Goal: Task Accomplishment & Management: Use online tool/utility

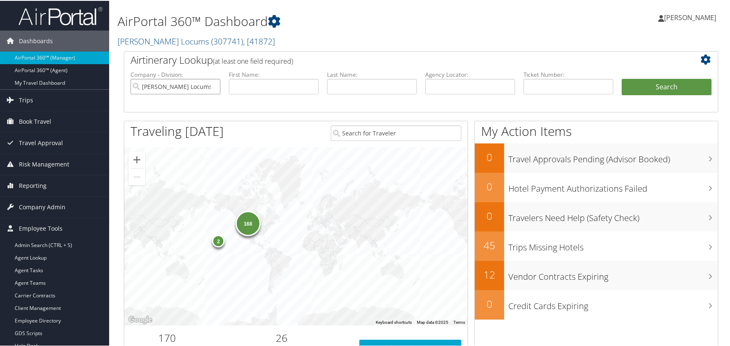
click at [213, 86] on input "Hayes Locums" at bounding box center [175, 86] width 90 height 16
click at [469, 83] on input "text" at bounding box center [470, 86] width 90 height 16
paste input "OKJJJZ"
type input "OKJJJZ"
click at [659, 80] on button "Search" at bounding box center [666, 86] width 90 height 17
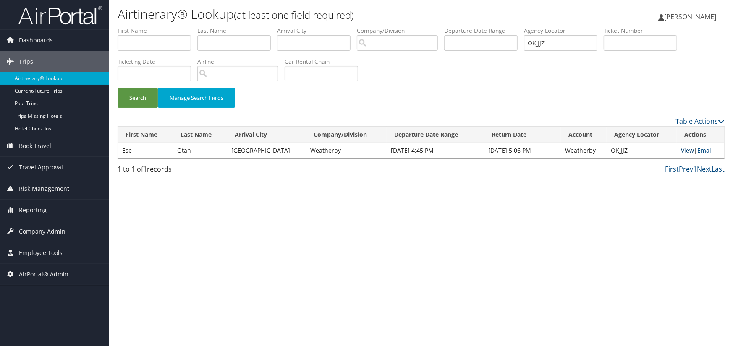
click at [681, 147] on link "View" at bounding box center [687, 150] width 13 height 8
click at [50, 250] on span "Employee Tools" at bounding box center [41, 253] width 44 height 21
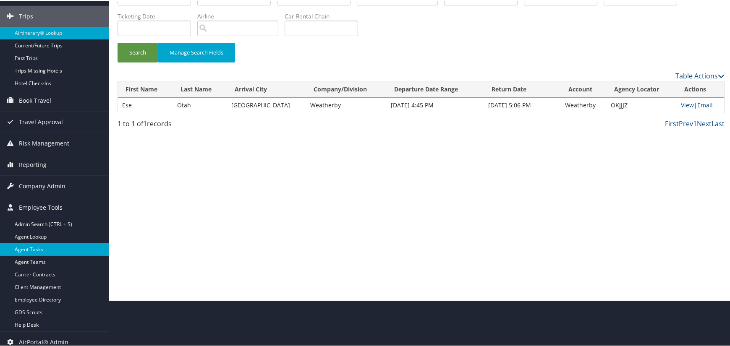
scroll to position [52, 0]
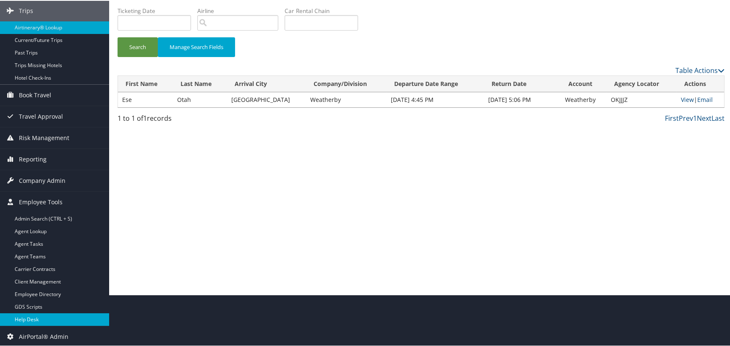
click at [34, 322] on link "Help Desk" at bounding box center [54, 319] width 109 height 13
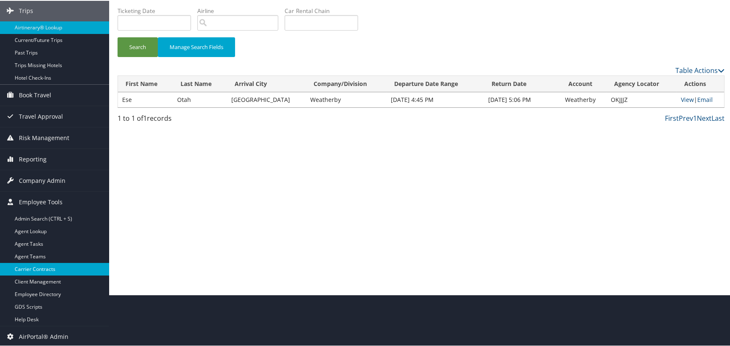
click at [51, 273] on link "Carrier Contracts" at bounding box center [54, 268] width 109 height 13
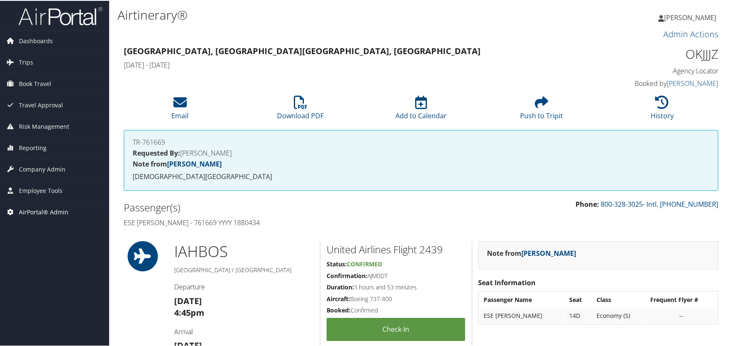
click at [36, 209] on span "AirPortal® Admin" at bounding box center [44, 211] width 50 height 21
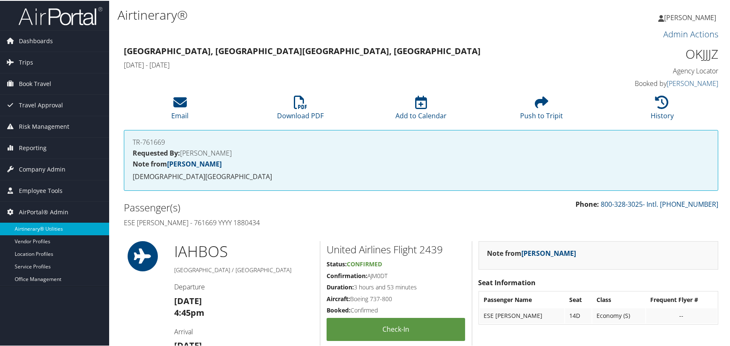
click at [35, 228] on link "Airtinerary® Utilities" at bounding box center [54, 228] width 109 height 13
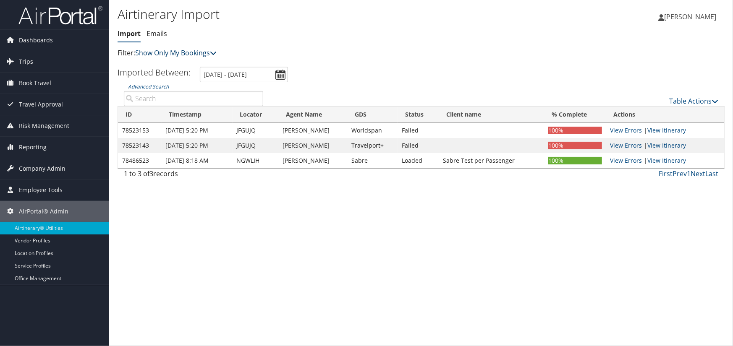
click at [192, 49] on link "Show Only My Bookings" at bounding box center [175, 52] width 81 height 9
click at [195, 62] on link "Show My TMC Bookings" at bounding box center [192, 66] width 110 height 14
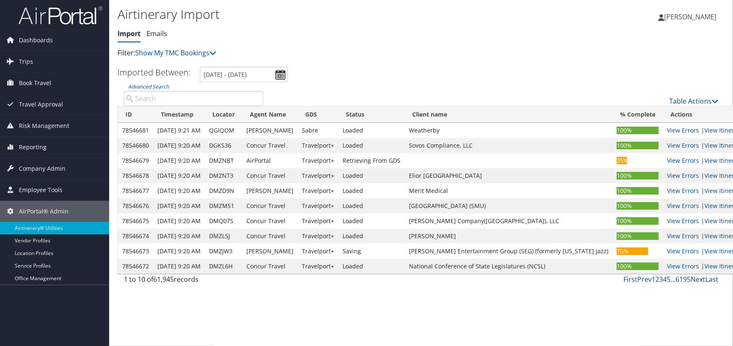
click at [185, 97] on input "Advanced Search" at bounding box center [193, 98] width 139 height 15
paste input "OKJJJZ"
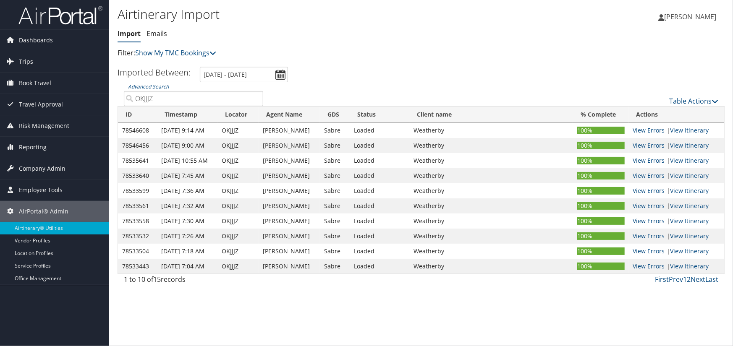
type input "OKJJJZ"
click at [230, 129] on td "OKJJJZ" at bounding box center [237, 130] width 41 height 15
copy td "OKJJJZ"
click at [46, 44] on span "Dashboards" at bounding box center [36, 40] width 34 height 21
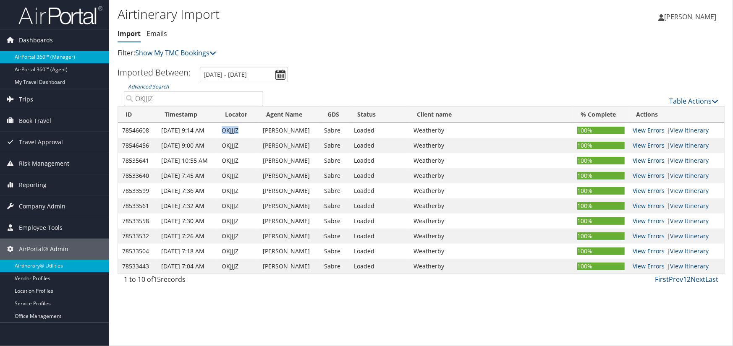
click at [42, 52] on link "AirPortal 360™ (Manager)" at bounding box center [54, 57] width 109 height 13
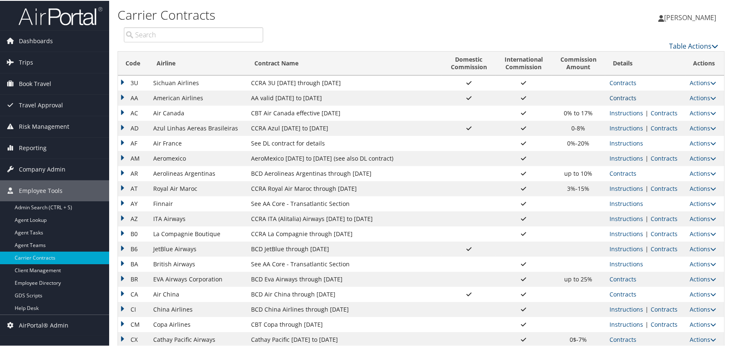
click at [617, 97] on link "Contracts" at bounding box center [622, 97] width 27 height 8
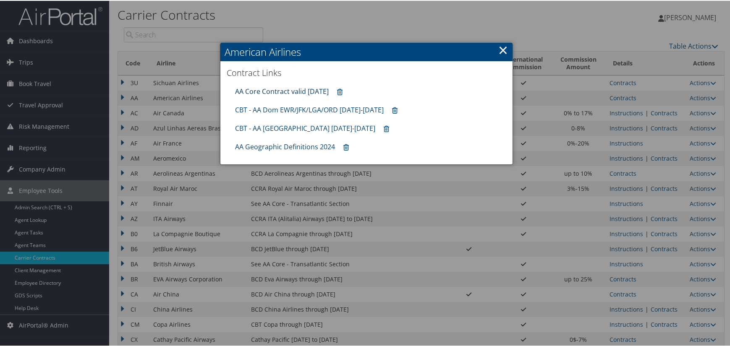
click at [289, 91] on link "AA Core Contract valid 30jun26" at bounding box center [282, 90] width 94 height 9
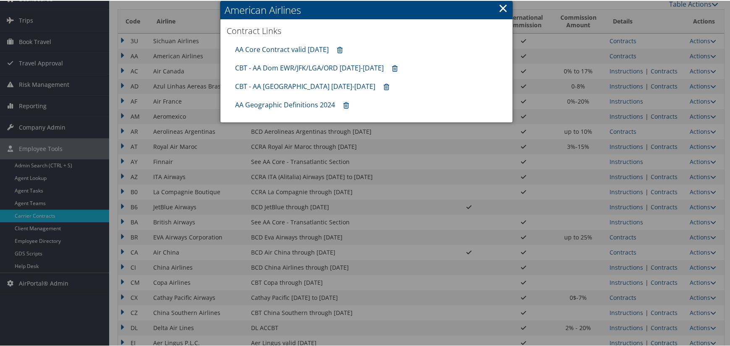
click at [662, 326] on div at bounding box center [366, 173] width 733 height 346
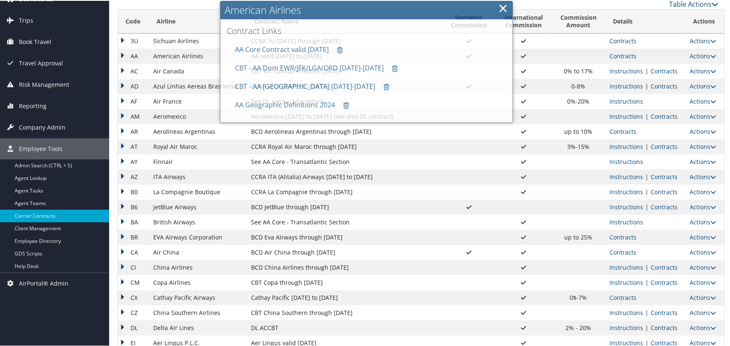
click at [660, 326] on link "Contracts" at bounding box center [663, 327] width 27 height 8
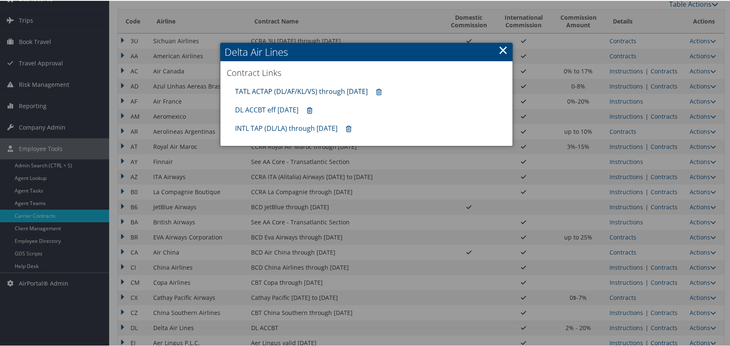
click at [312, 92] on link "TATL ACTAP (DL/AF/KL/VS) through 06.30.26" at bounding box center [301, 90] width 133 height 9
click at [286, 110] on link "DL ACCBT eff Aug 2025" at bounding box center [266, 108] width 63 height 9
click at [292, 126] on link "INTL TAP (DL/LA) through 1.31.26" at bounding box center [286, 127] width 102 height 9
click at [500, 50] on link "×" at bounding box center [503, 49] width 10 height 17
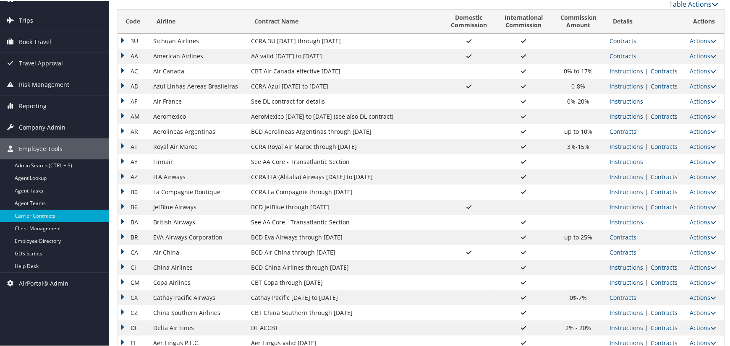
click at [621, 58] on link "Contracts" at bounding box center [622, 55] width 27 height 8
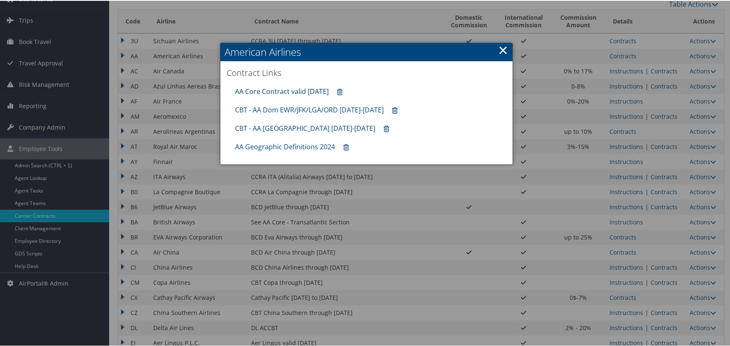
click at [273, 90] on link "AA Core Contract valid 30jun26" at bounding box center [282, 90] width 94 height 9
click at [292, 89] on link "AA Core Contract valid 30jun26" at bounding box center [282, 90] width 94 height 9
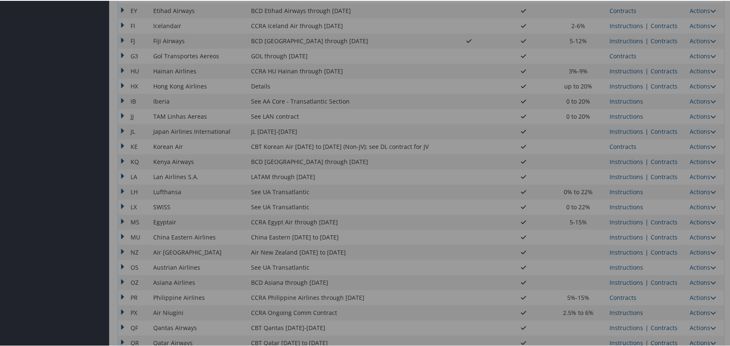
scroll to position [634, 0]
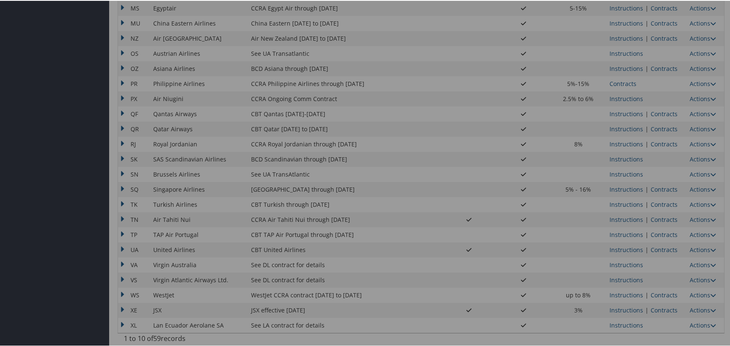
click at [663, 251] on div at bounding box center [366, 173] width 733 height 346
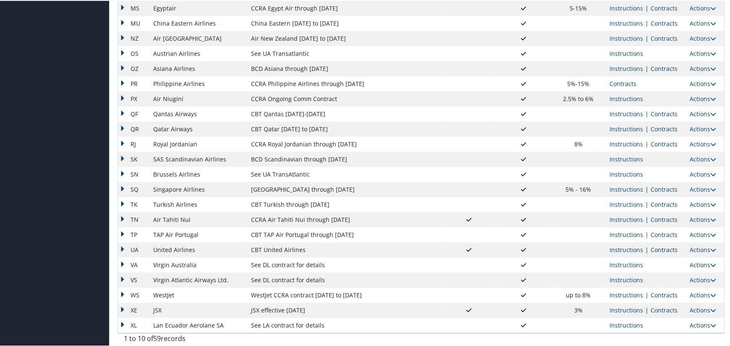
click at [666, 247] on link "Contracts" at bounding box center [663, 249] width 27 height 8
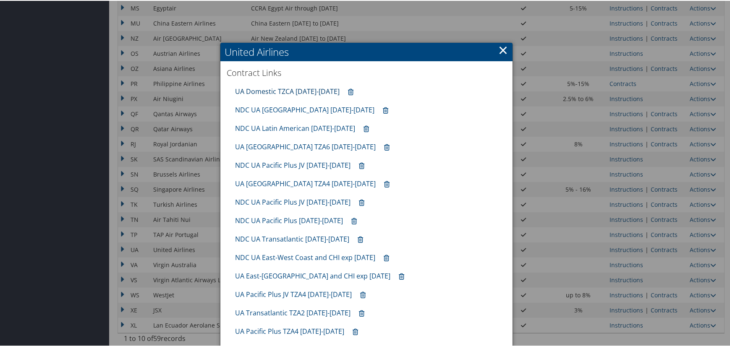
click at [307, 86] on link "UA Domestic TZCA 10.01.25-1.31.26" at bounding box center [287, 90] width 104 height 9
click at [327, 88] on link "UA Domestic TZCA 10.01.25-1.31.26" at bounding box center [287, 90] width 104 height 9
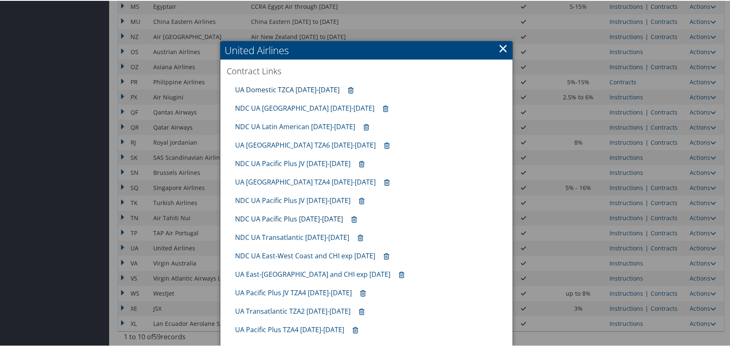
scroll to position [636, 0]
click at [575, 47] on div at bounding box center [366, 173] width 733 height 346
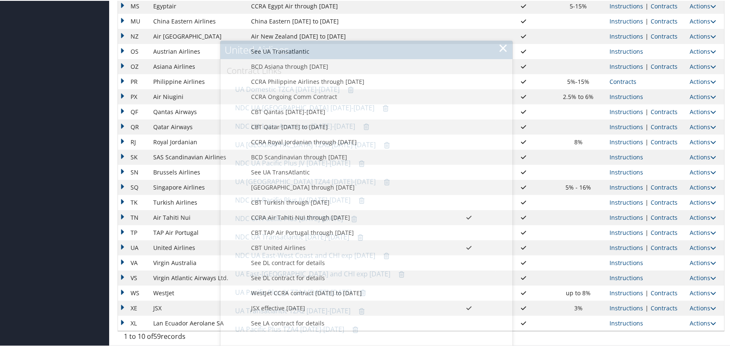
scroll to position [634, 0]
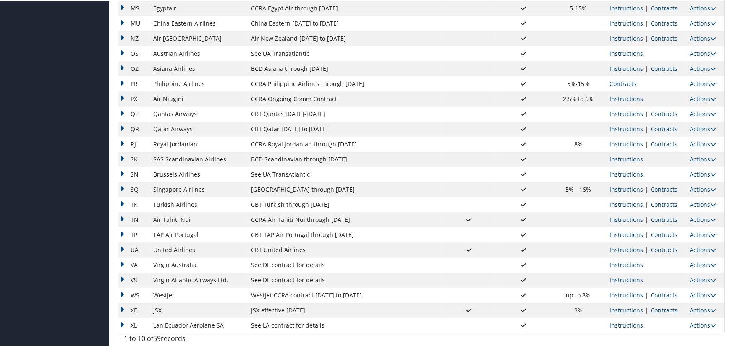
click at [655, 245] on link "Contracts" at bounding box center [663, 249] width 27 height 8
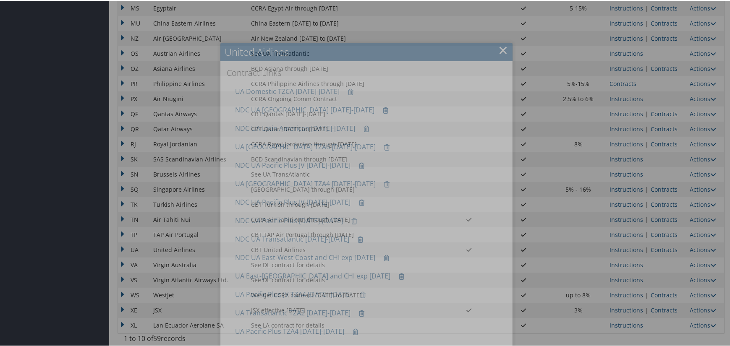
scroll to position [636, 0]
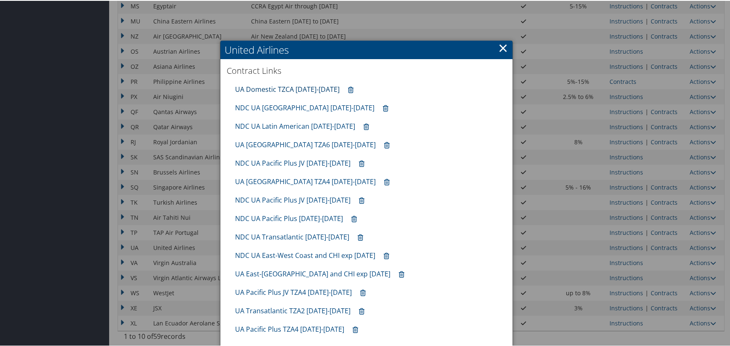
click at [284, 88] on link "UA Domestic TZCA 10.01.25-1.31.26" at bounding box center [287, 88] width 104 height 9
click at [290, 251] on link "NDC UA East-West Coast and CHI exp 10.31.25" at bounding box center [305, 254] width 140 height 9
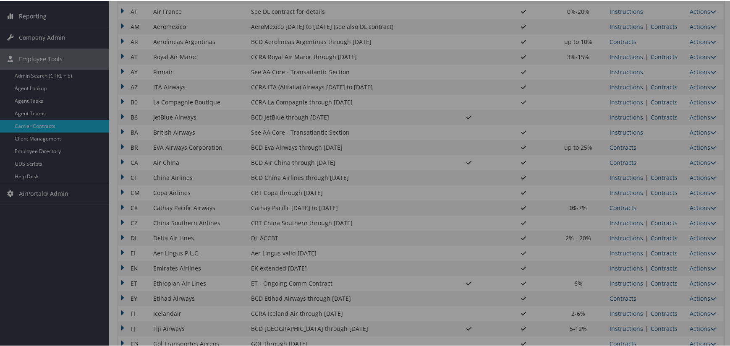
scroll to position [48, 0]
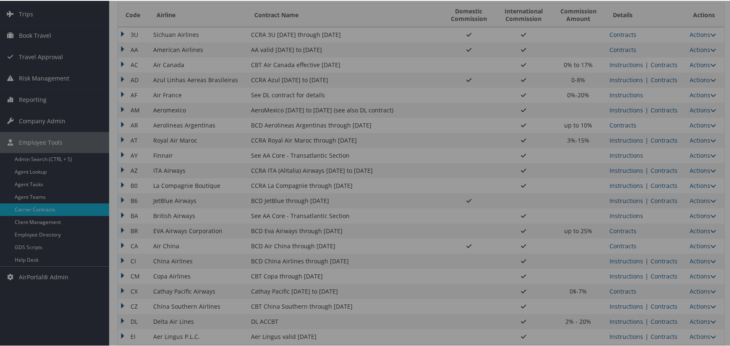
click at [663, 107] on div at bounding box center [366, 173] width 733 height 346
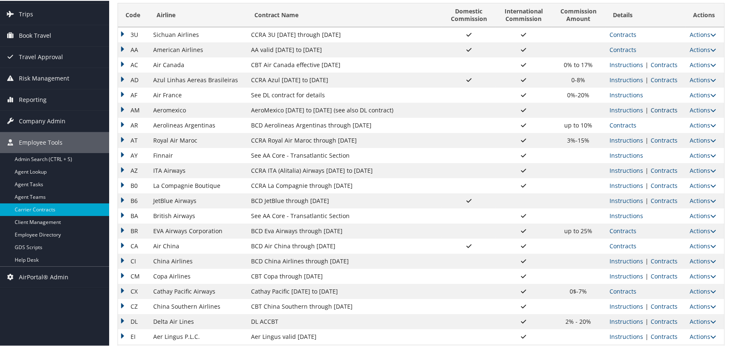
click at [660, 107] on link "Contracts" at bounding box center [663, 109] width 27 height 8
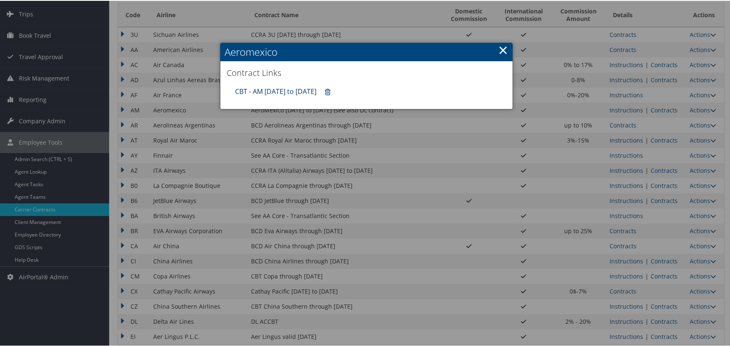
click at [277, 92] on link "CBT - AM 4.1.25 to 3.31.26" at bounding box center [275, 90] width 81 height 9
click at [501, 47] on link "×" at bounding box center [503, 49] width 10 height 17
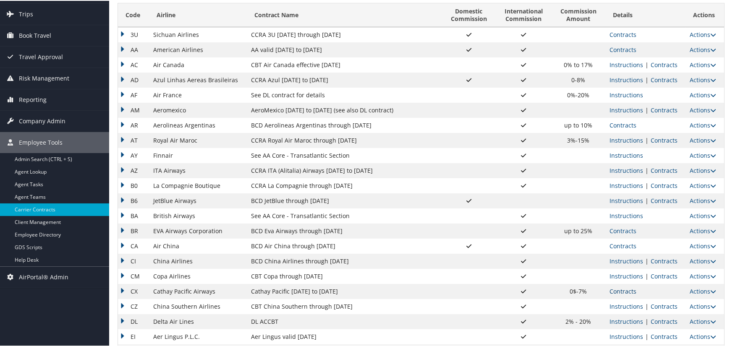
click at [619, 289] on link "Contracts" at bounding box center [622, 291] width 27 height 8
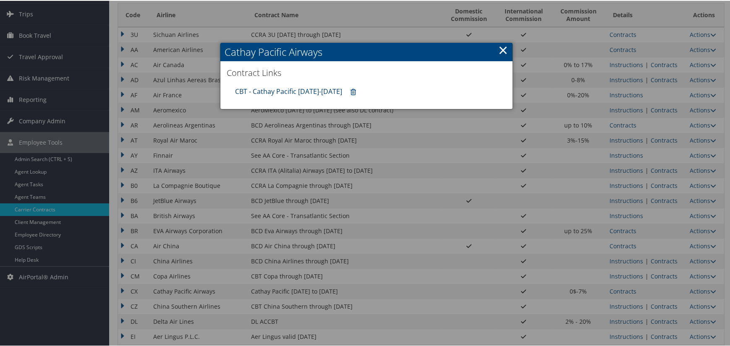
click at [310, 88] on link "CBT - Cathay Pacific 8.1.25-12.31.25" at bounding box center [288, 90] width 107 height 9
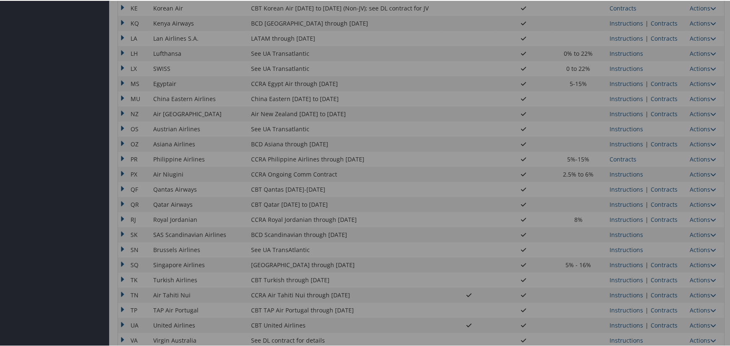
scroll to position [634, 0]
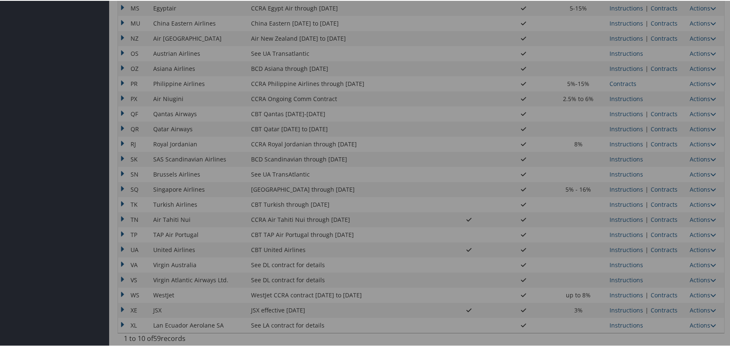
click at [656, 248] on div at bounding box center [366, 173] width 733 height 346
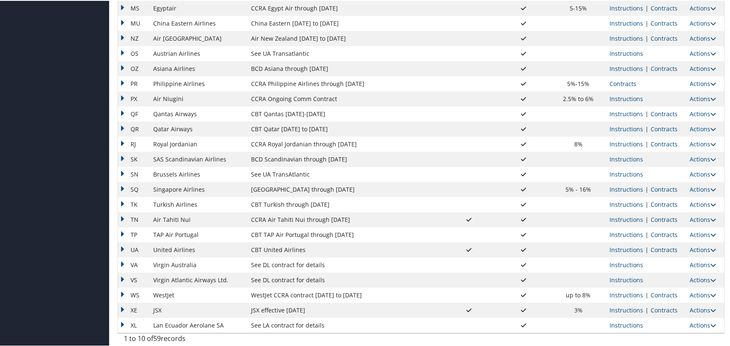
click at [658, 248] on link "Contracts" at bounding box center [663, 249] width 27 height 8
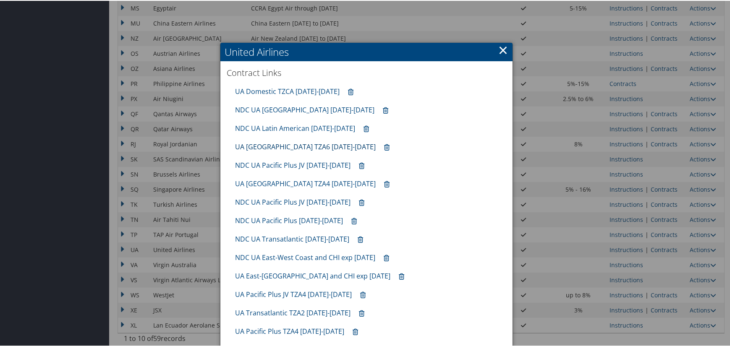
click at [311, 144] on link "UA Latin America TZA6 10.01.25-1.31.26" at bounding box center [305, 145] width 141 height 9
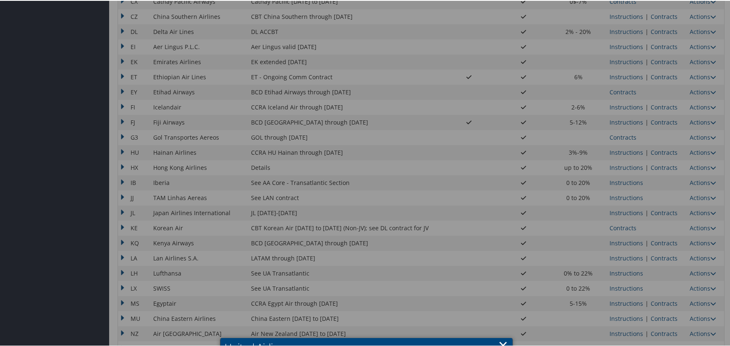
scroll to position [256, 0]
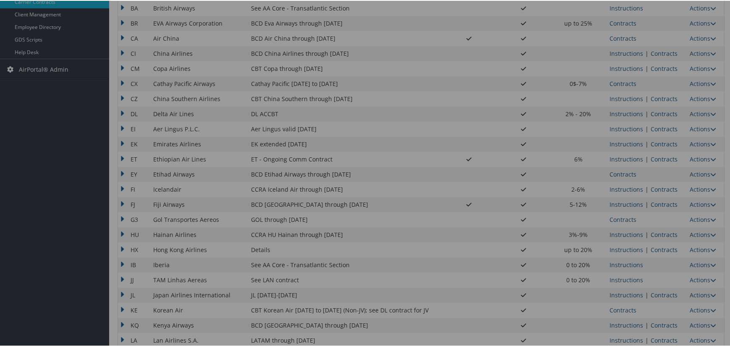
click at [669, 112] on div at bounding box center [366, 173] width 733 height 346
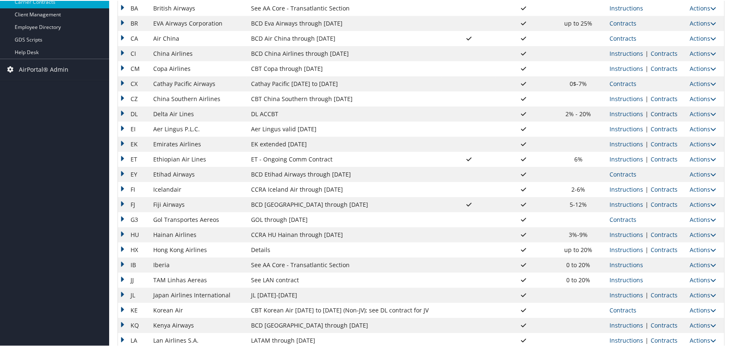
click at [666, 112] on link "Contracts" at bounding box center [663, 113] width 27 height 8
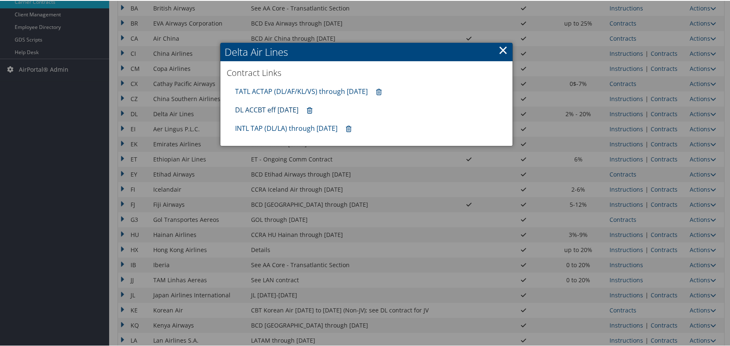
click at [276, 105] on link "DL ACCBT eff Aug 2025" at bounding box center [266, 108] width 63 height 9
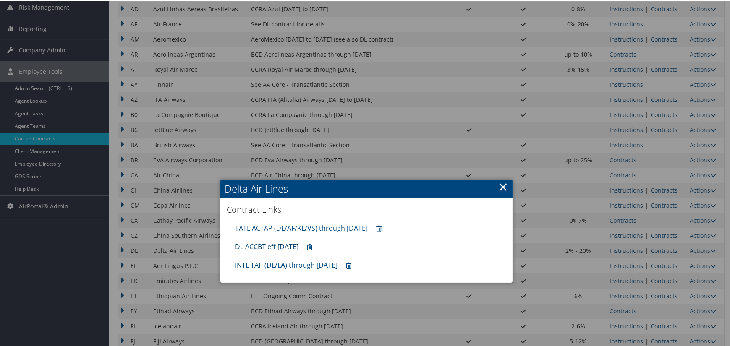
scroll to position [4, 0]
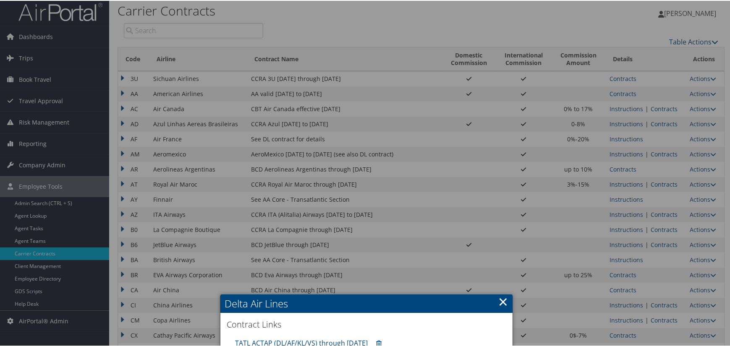
click at [654, 151] on div at bounding box center [366, 173] width 733 height 346
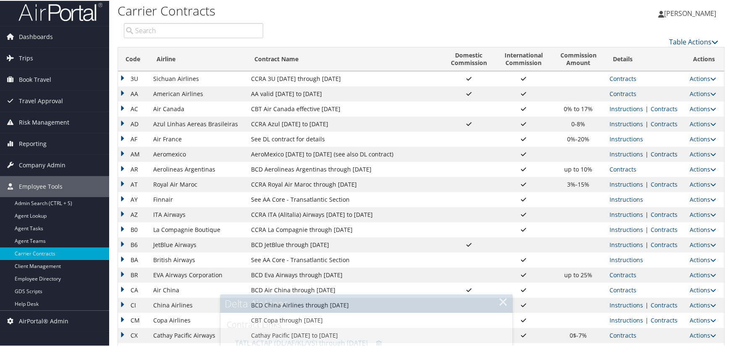
click at [658, 152] on link "Contracts" at bounding box center [663, 153] width 27 height 8
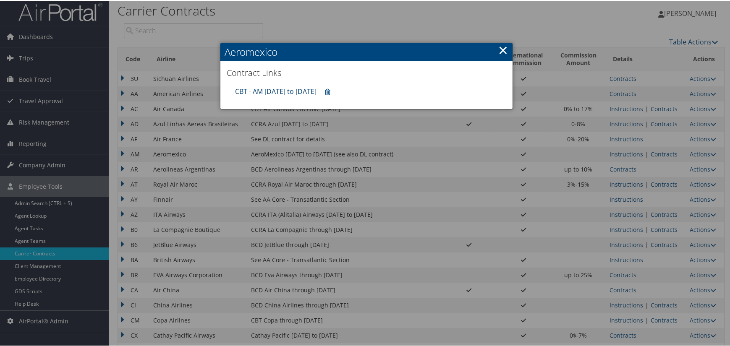
click at [269, 87] on link "CBT - AM 4.1.25 to 3.31.26" at bounding box center [275, 90] width 81 height 9
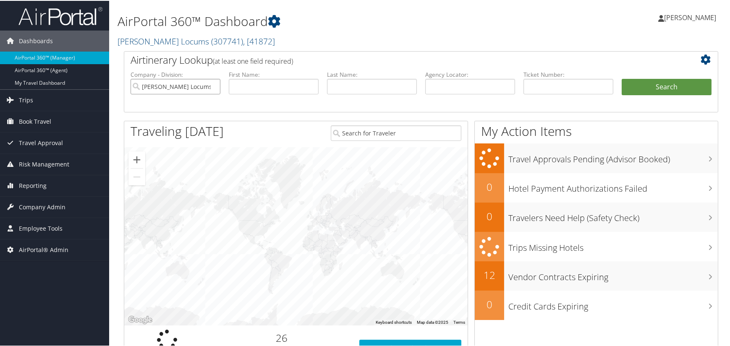
click at [212, 84] on input "Hayes Locums" at bounding box center [175, 86] width 90 height 16
click at [452, 79] on input "text" at bounding box center [470, 86] width 90 height 16
paste input "OKJJJZ"
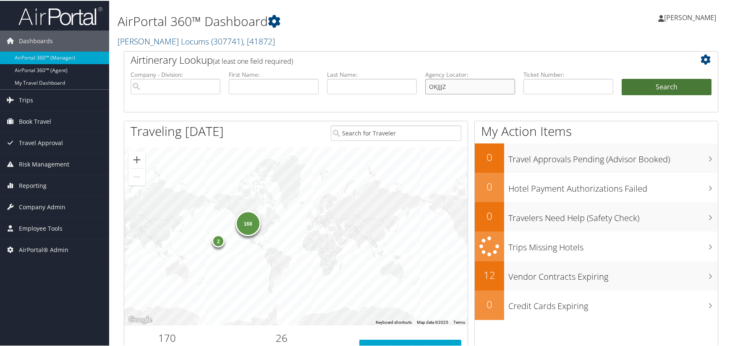
type input "OKJJJZ"
click at [651, 84] on button "Search" at bounding box center [666, 86] width 90 height 17
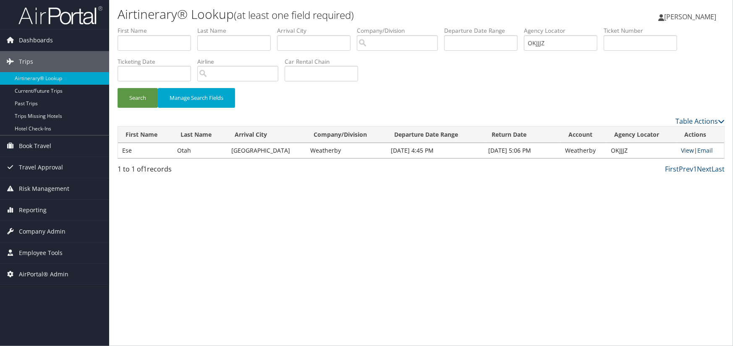
click at [684, 149] on link "View" at bounding box center [687, 150] width 13 height 8
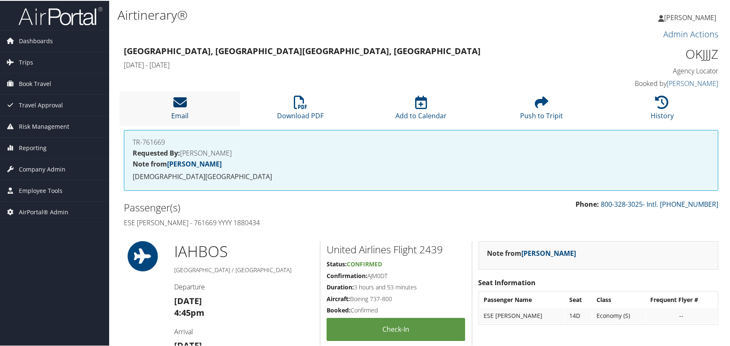
click at [179, 97] on icon at bounding box center [179, 101] width 13 height 13
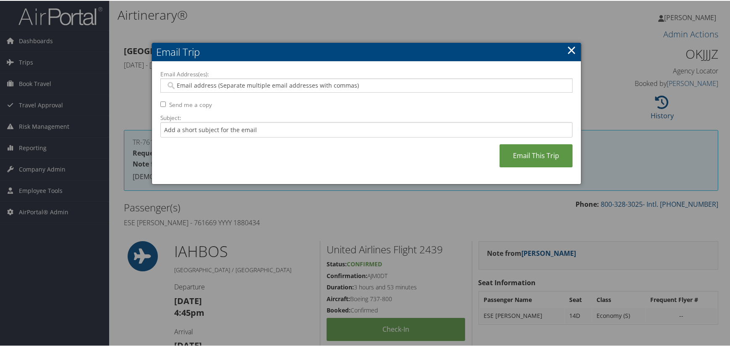
click at [209, 86] on input "Email Address(es):" at bounding box center [366, 85] width 401 height 8
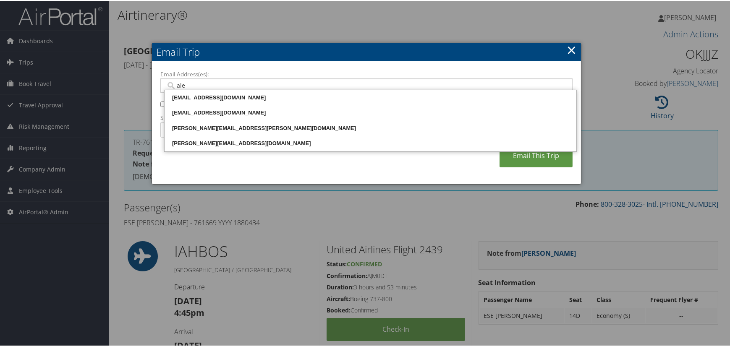
type input "[PERSON_NAME]"
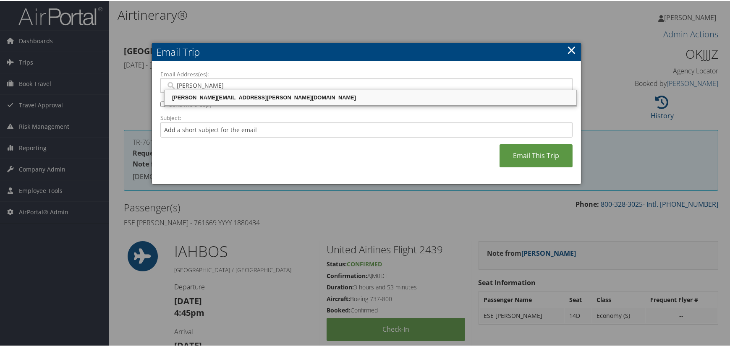
click at [243, 95] on div "[PERSON_NAME][EMAIL_ADDRESS][PERSON_NAME][DOMAIN_NAME]" at bounding box center [370, 97] width 409 height 8
type input "[PERSON_NAME][EMAIL_ADDRESS][PERSON_NAME][DOMAIN_NAME]"
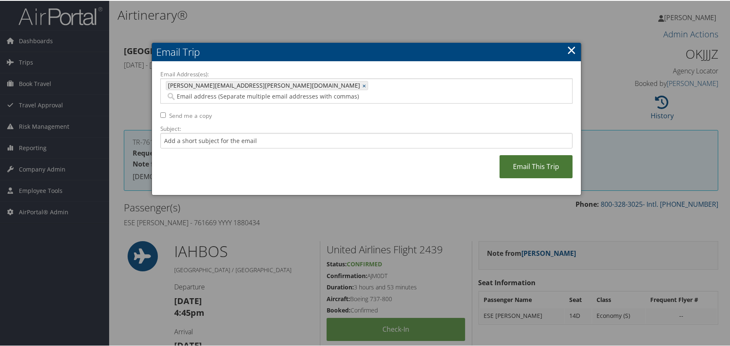
click at [530, 154] on link "Email This Trip" at bounding box center [535, 165] width 73 height 23
